Goal: Information Seeking & Learning: Check status

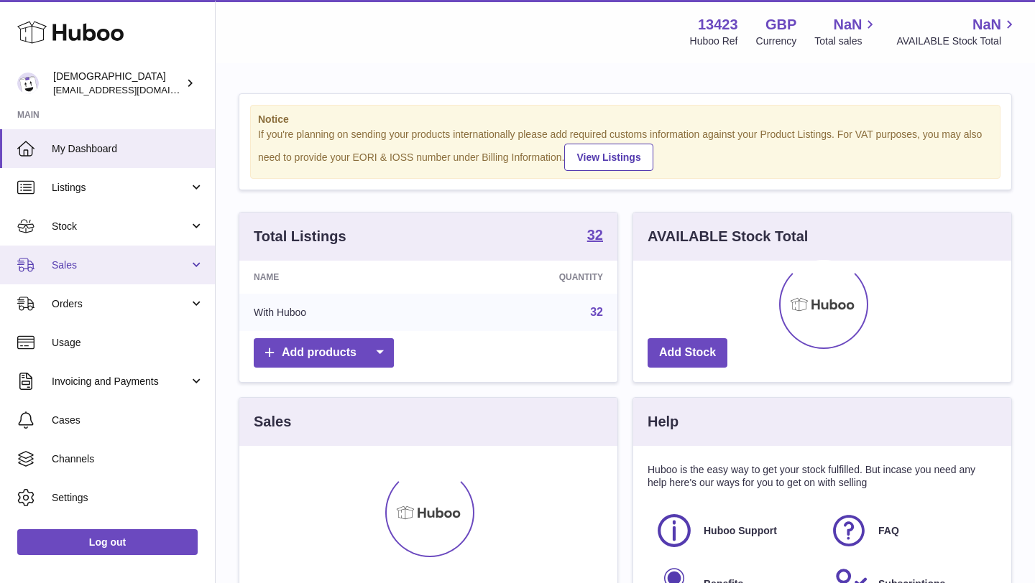
click at [139, 267] on span "Sales" at bounding box center [120, 266] width 137 height 14
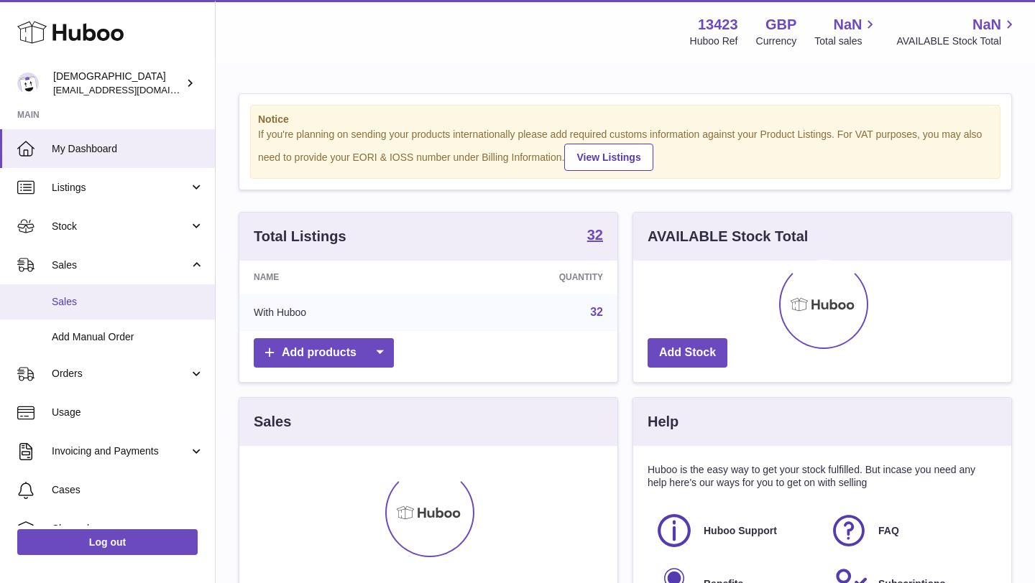
click at [124, 301] on span "Sales" at bounding box center [128, 302] width 152 height 14
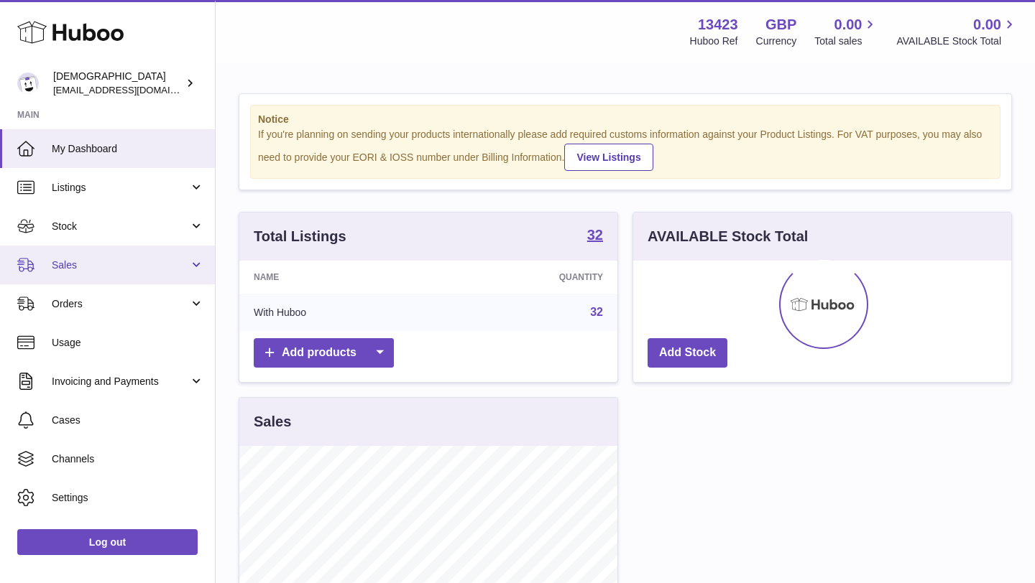
scroll to position [224, 378]
click at [116, 259] on span "Sales" at bounding box center [120, 266] width 137 height 14
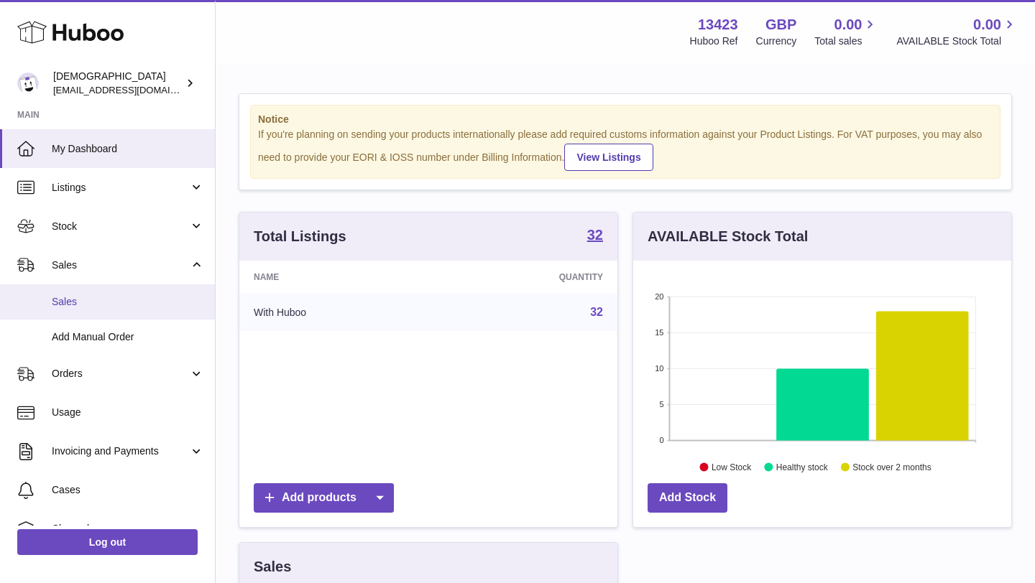
click at [119, 300] on span "Sales" at bounding box center [128, 302] width 152 height 14
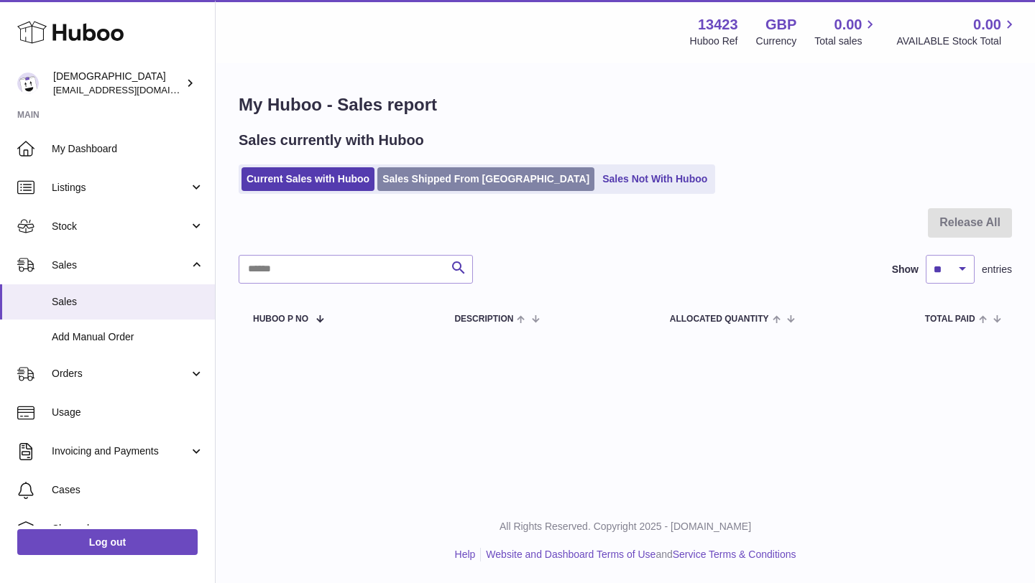
click at [476, 182] on link "Sales Shipped From Huboo" at bounding box center [485, 179] width 217 height 24
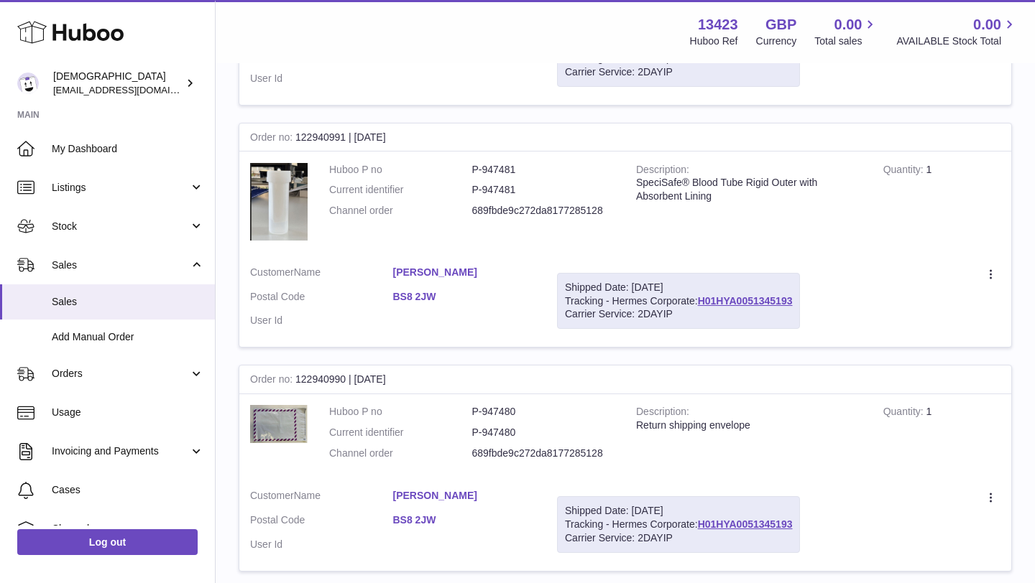
scroll to position [2163, 0]
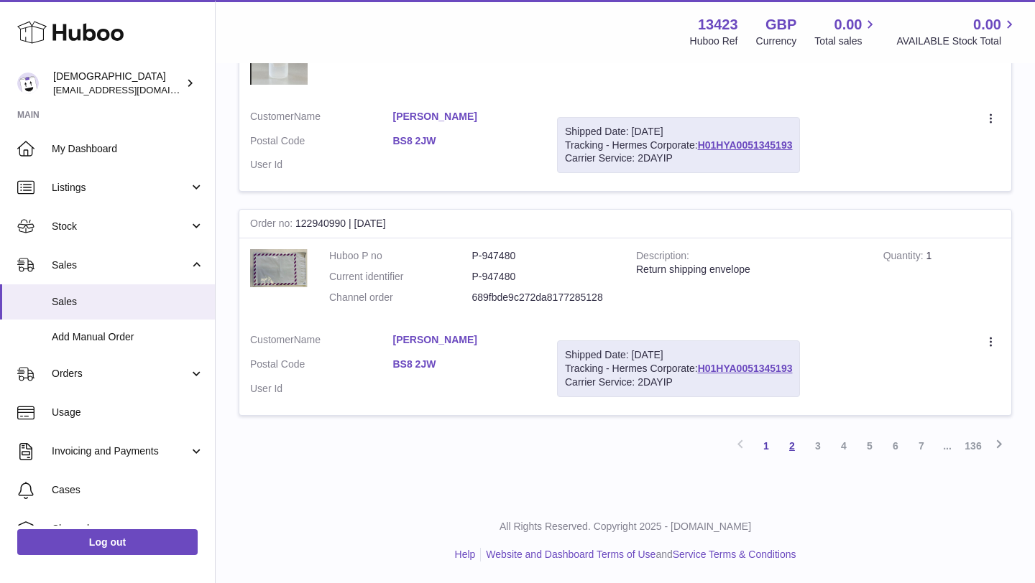
click at [792, 445] on link "2" at bounding box center [792, 446] width 26 height 26
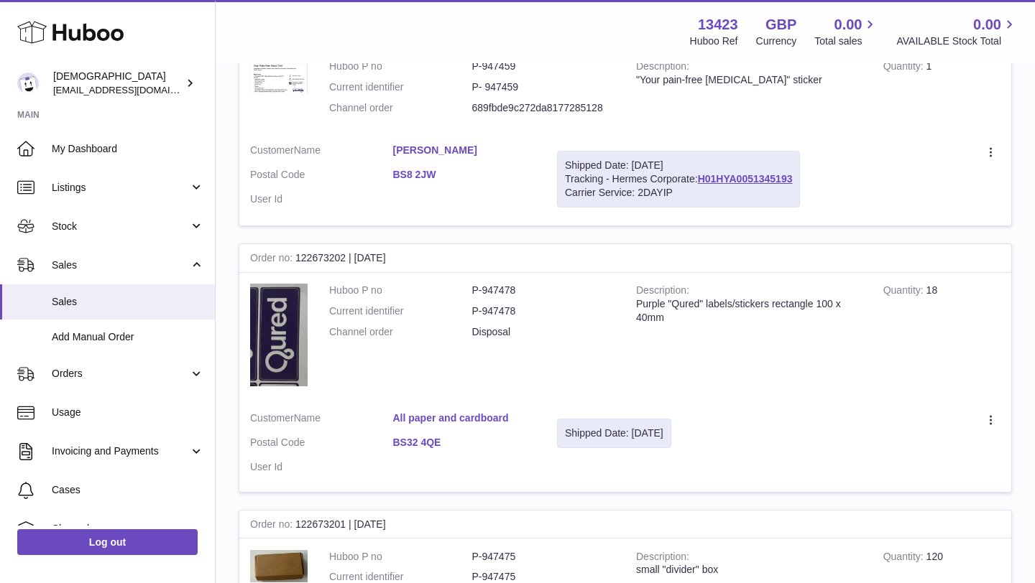
scroll to position [1266, 0]
